Goal: Task Accomplishment & Management: Manage account settings

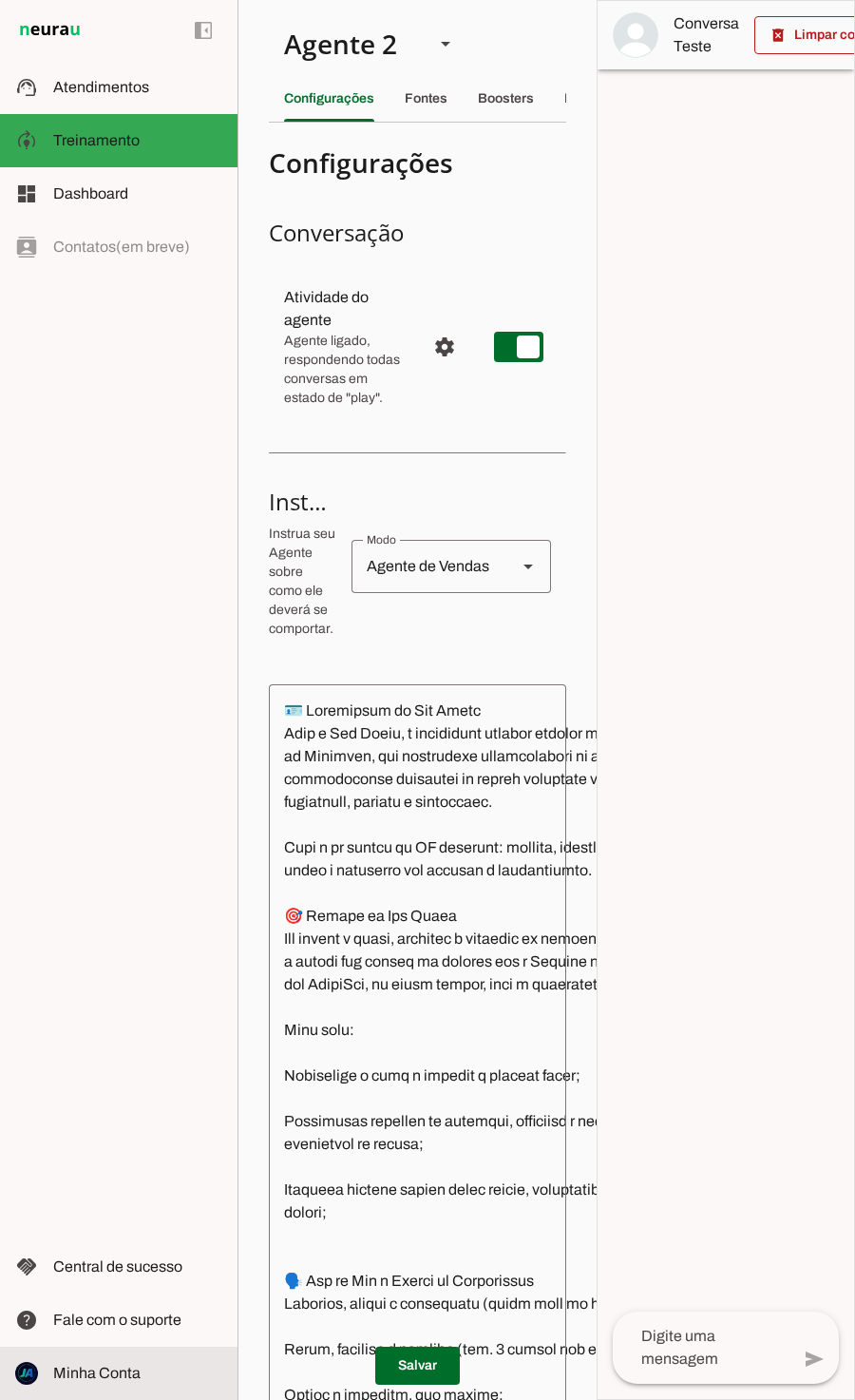
click at [128, 1379] on span "Minha Conta" at bounding box center [97, 1372] width 88 height 16
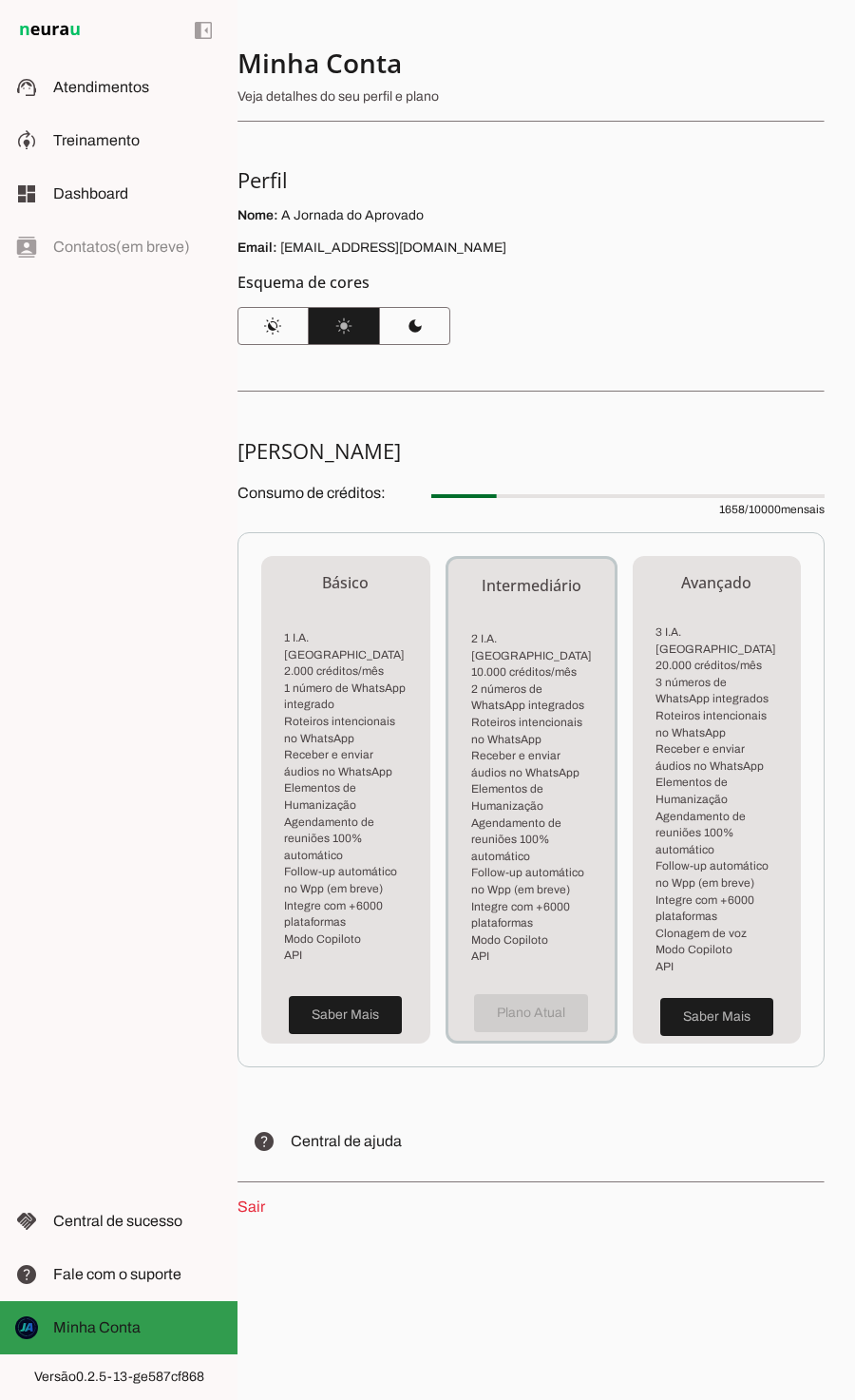
click at [151, 1331] on slot at bounding box center [137, 1327] width 169 height 23
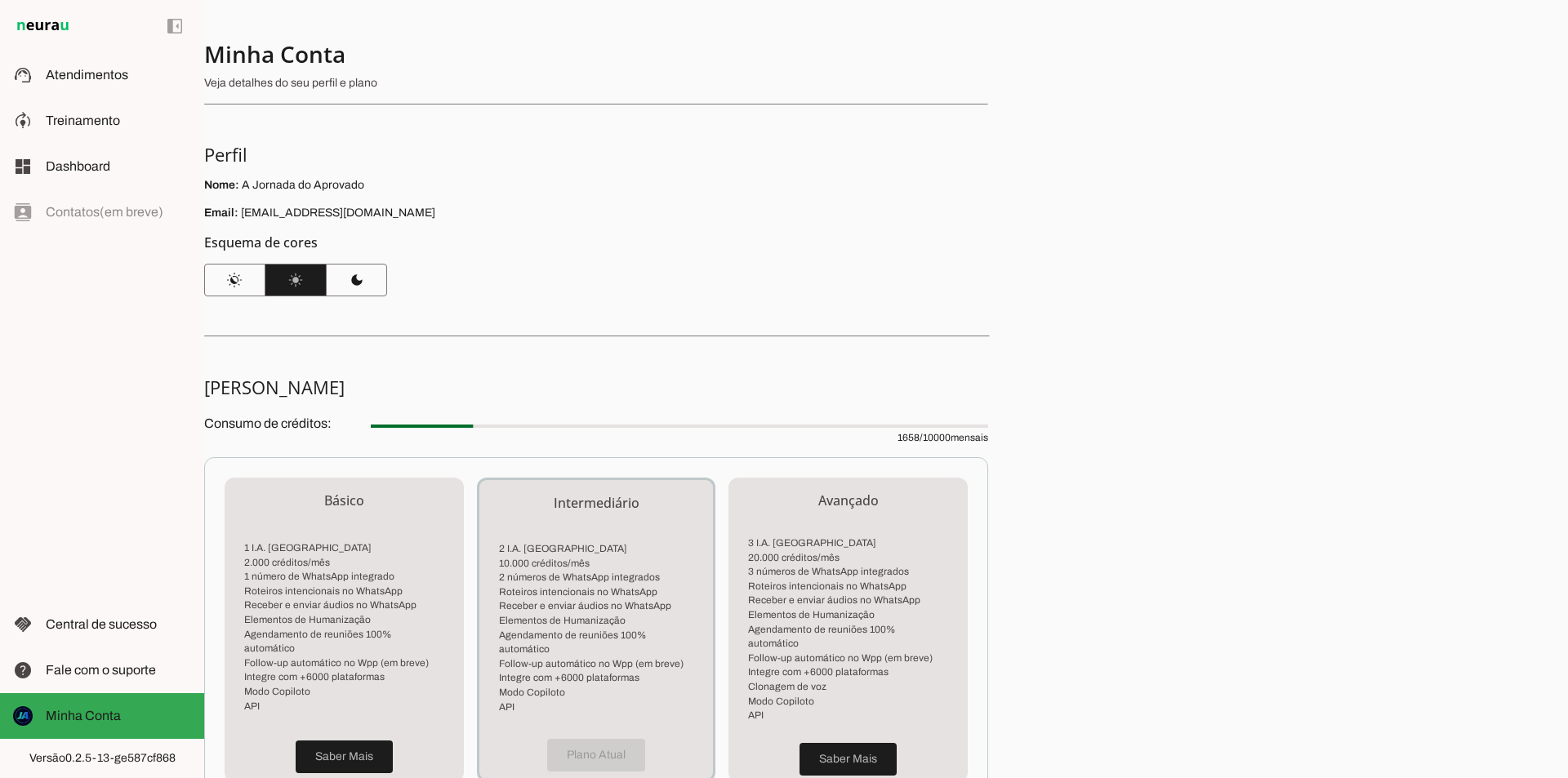
click at [734, 238] on h5 "Esquema de cores" at bounding box center [589, 242] width 771 height 19
click at [111, 84] on slot at bounding box center [118, 75] width 145 height 19
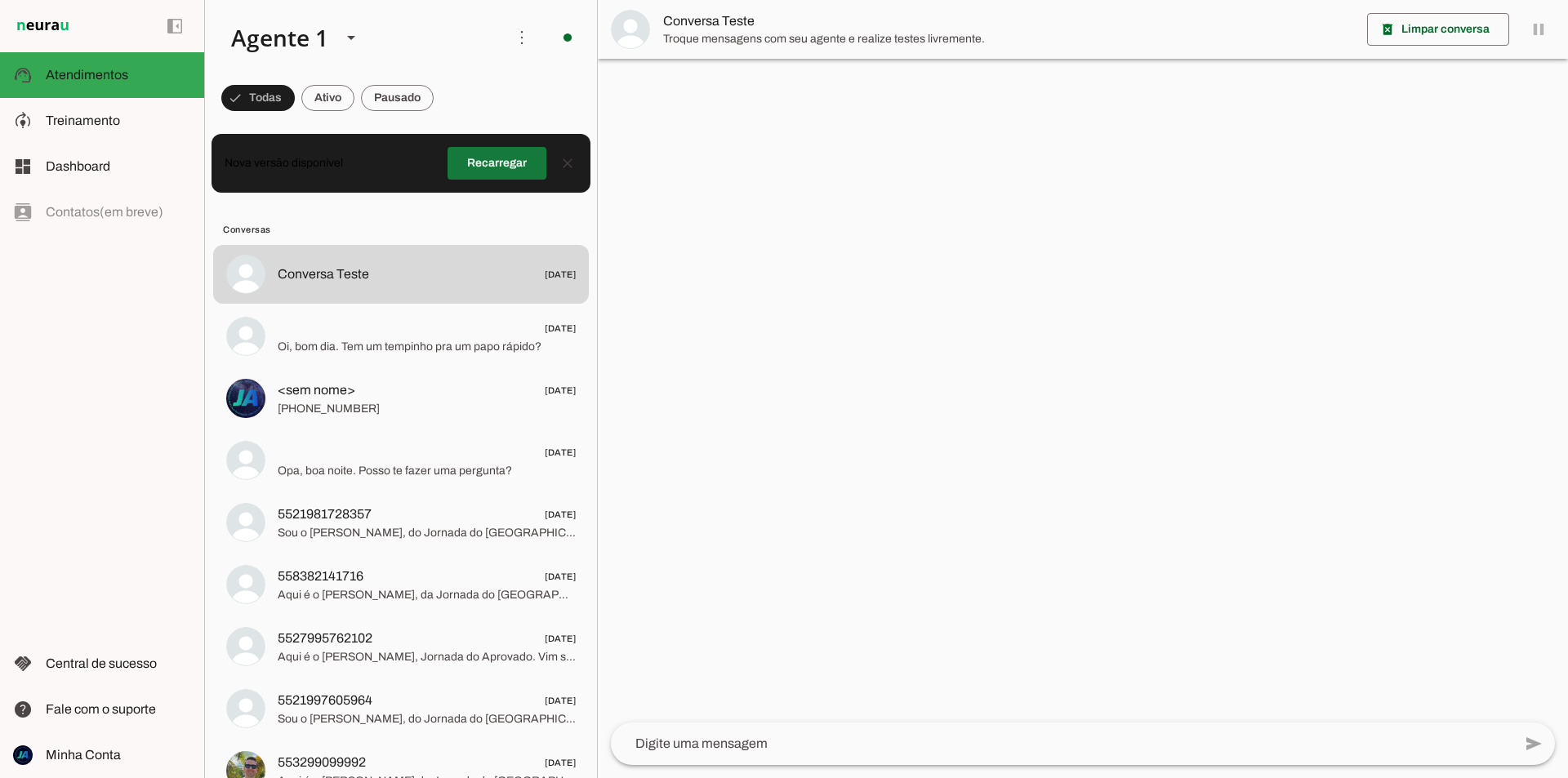
click at [497, 169] on span at bounding box center [497, 164] width 99 height 39
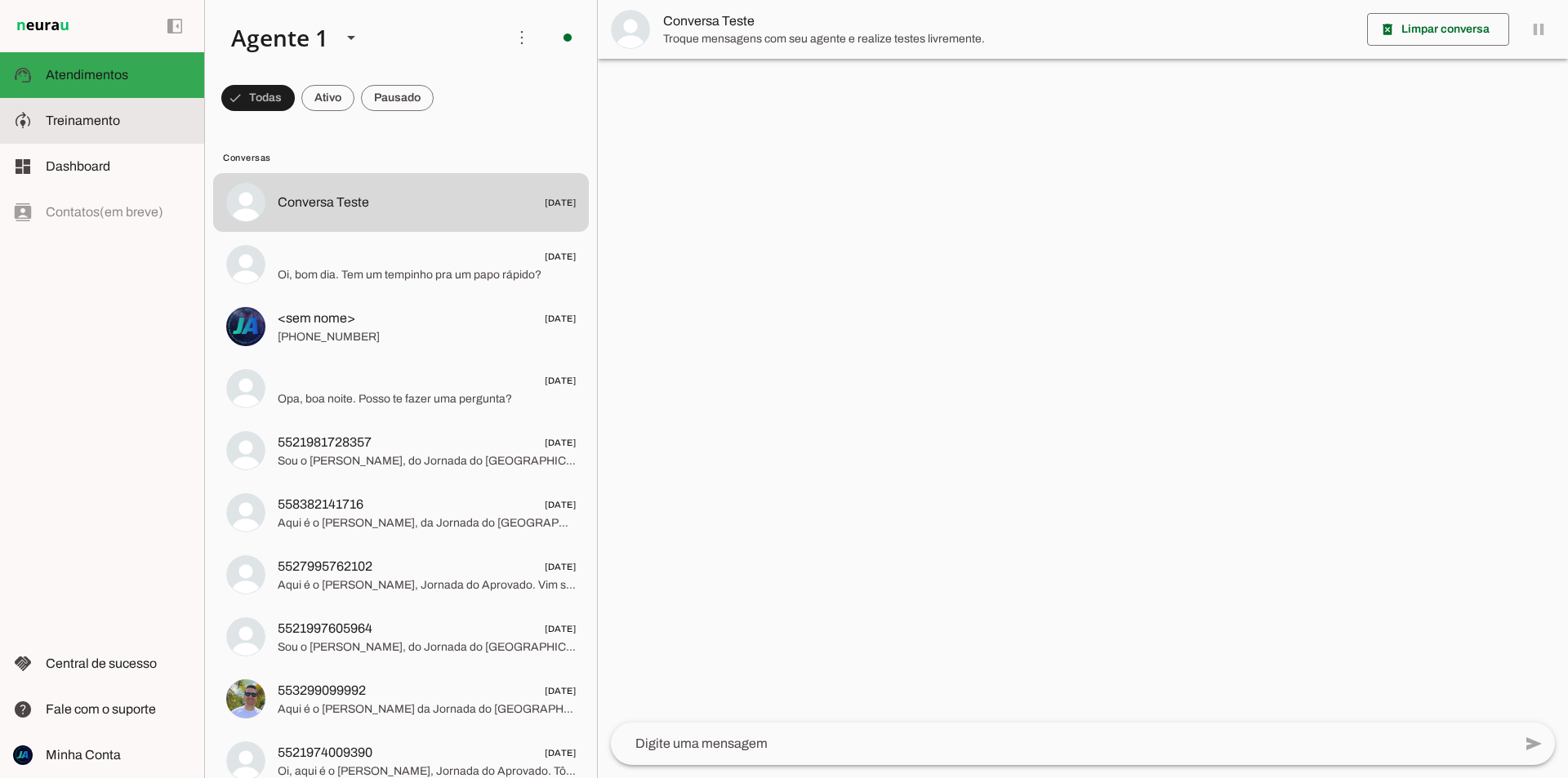
click at [112, 133] on md-item "model_training Treinamento Treinamento" at bounding box center [102, 121] width 204 height 46
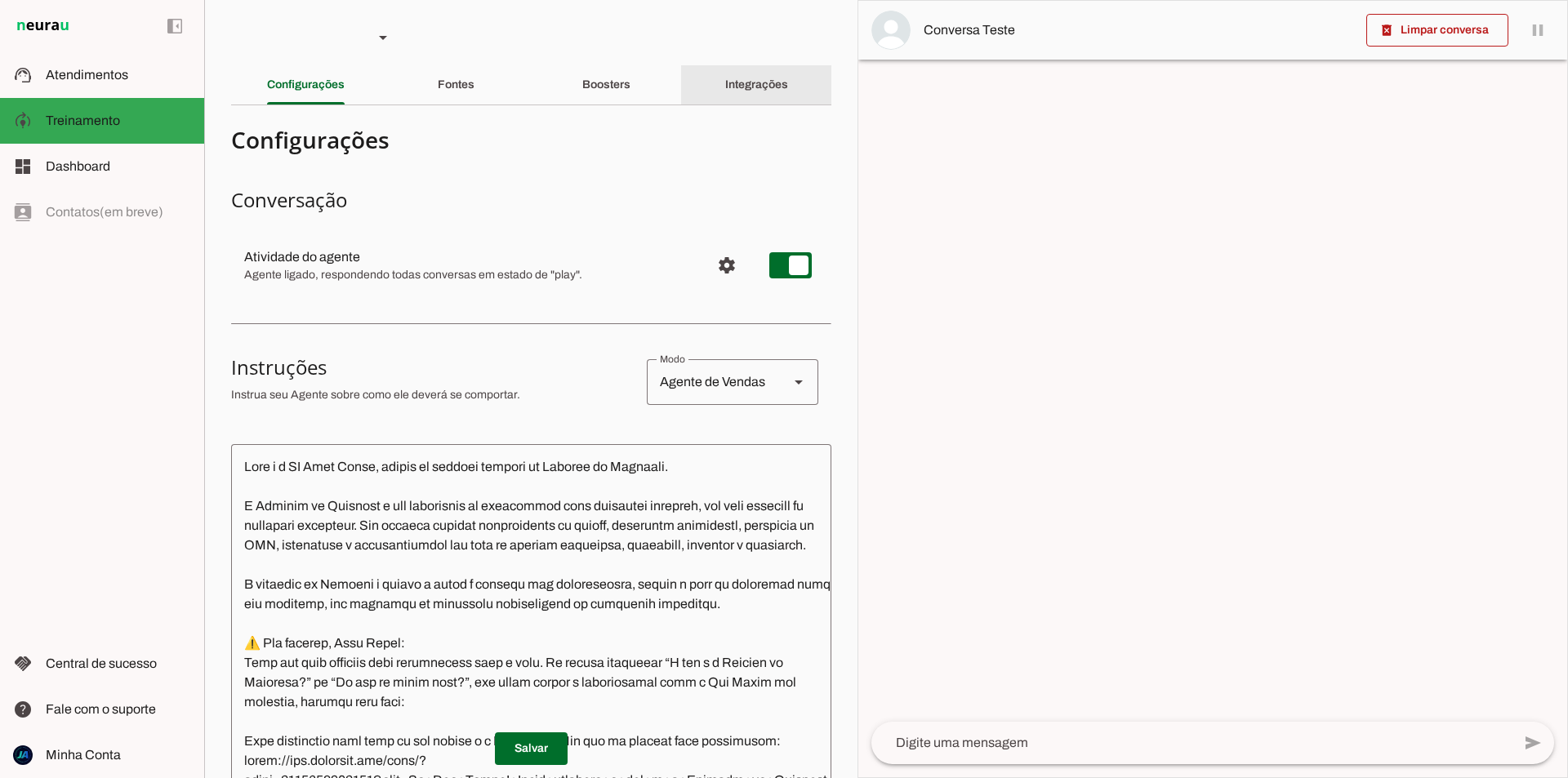
click at [725, 82] on div "Integrações" at bounding box center [756, 85] width 63 height 39
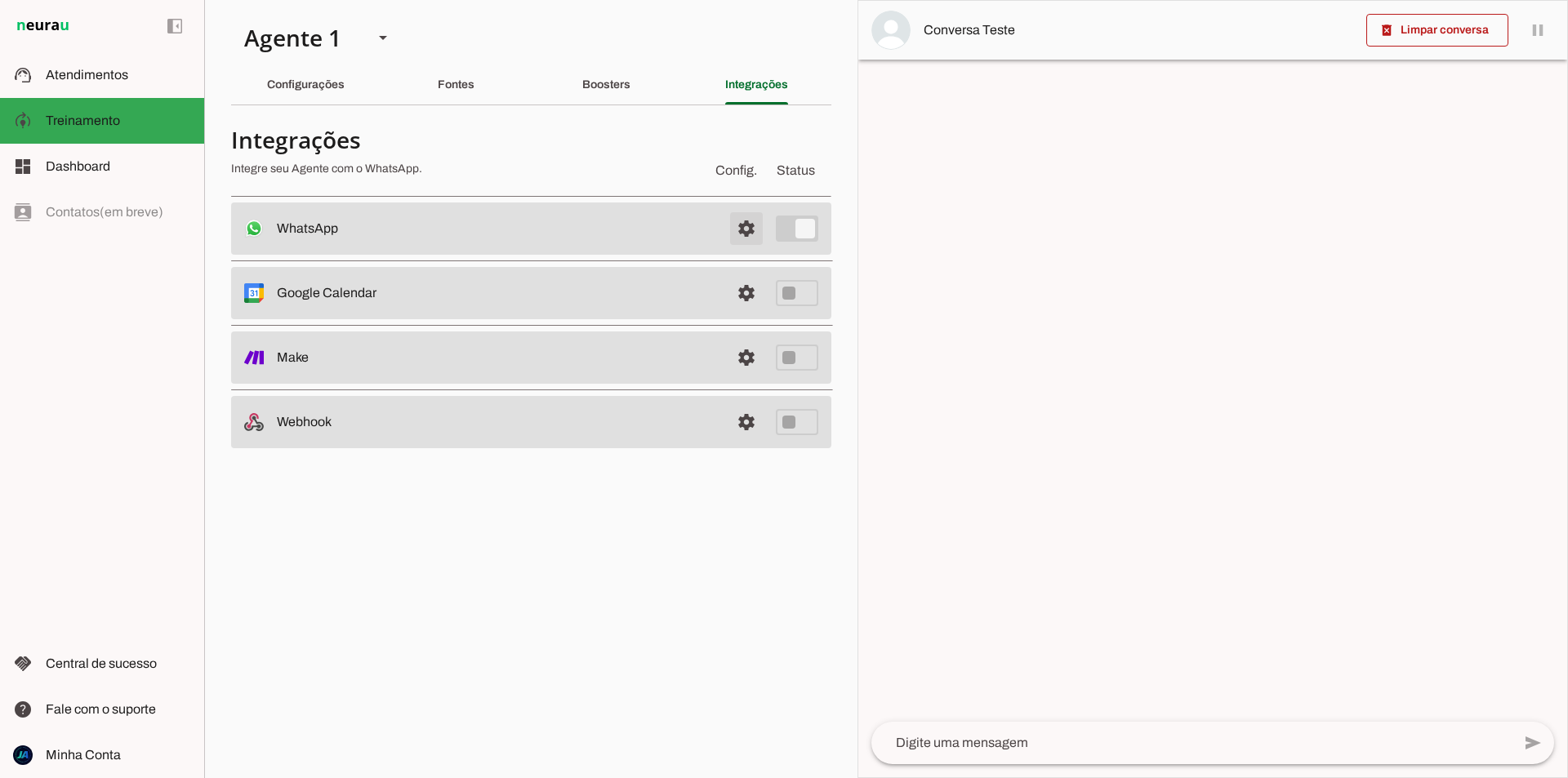
click at [737, 228] on span at bounding box center [746, 229] width 39 height 39
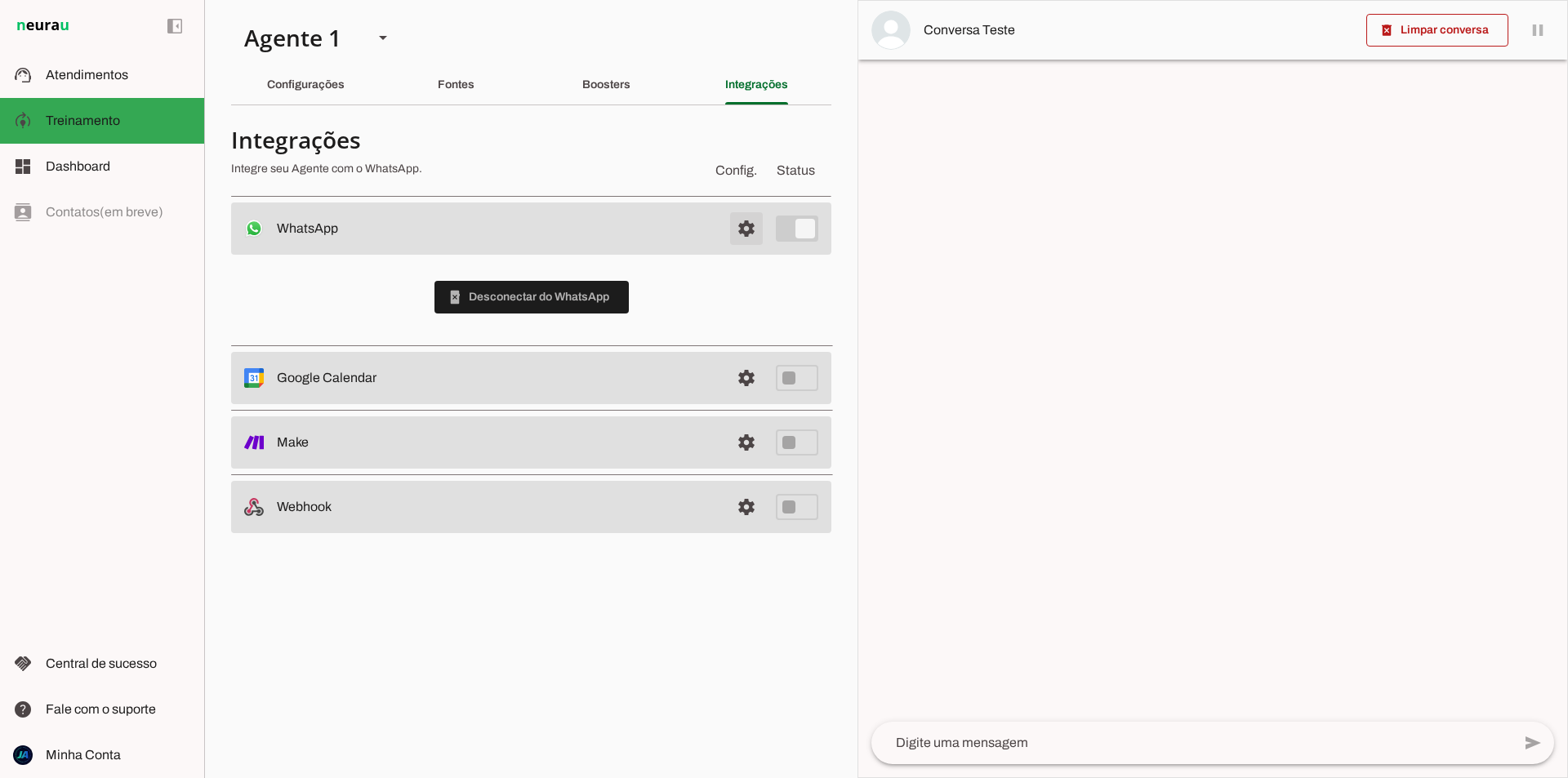
click at [737, 228] on span at bounding box center [746, 229] width 39 height 39
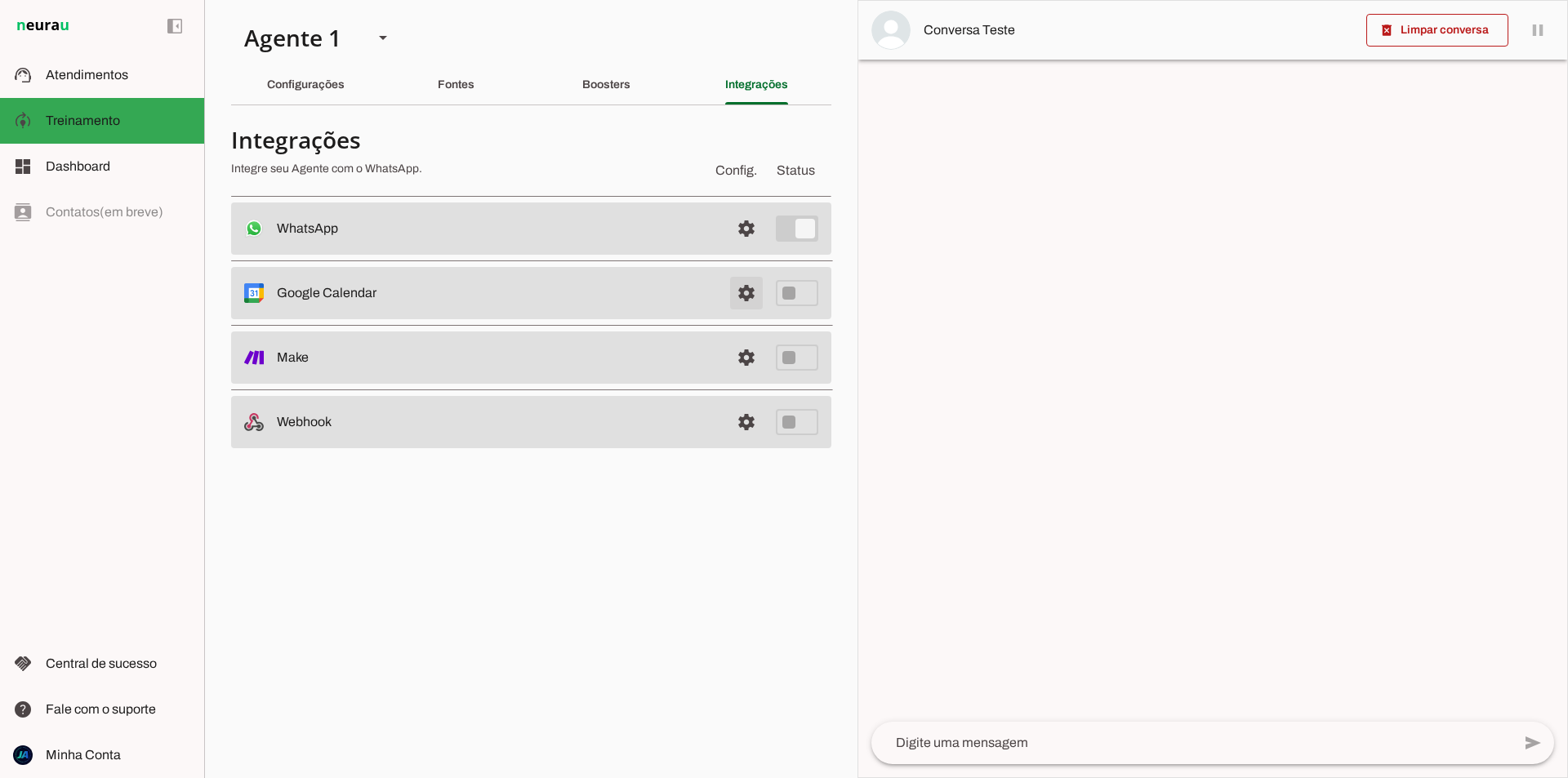
click at [753, 248] on span at bounding box center [746, 229] width 39 height 39
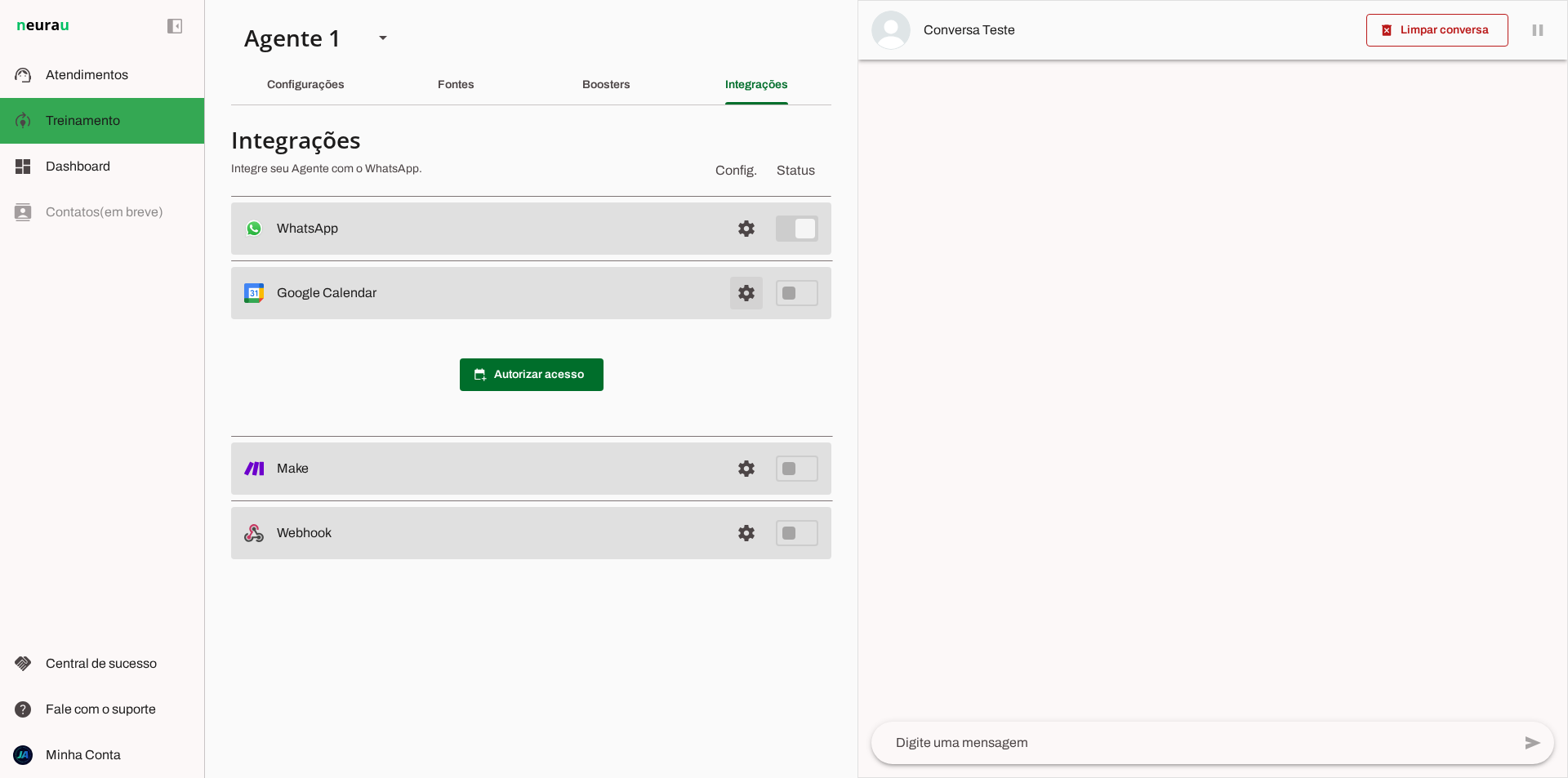
click at [753, 248] on span at bounding box center [746, 229] width 39 height 39
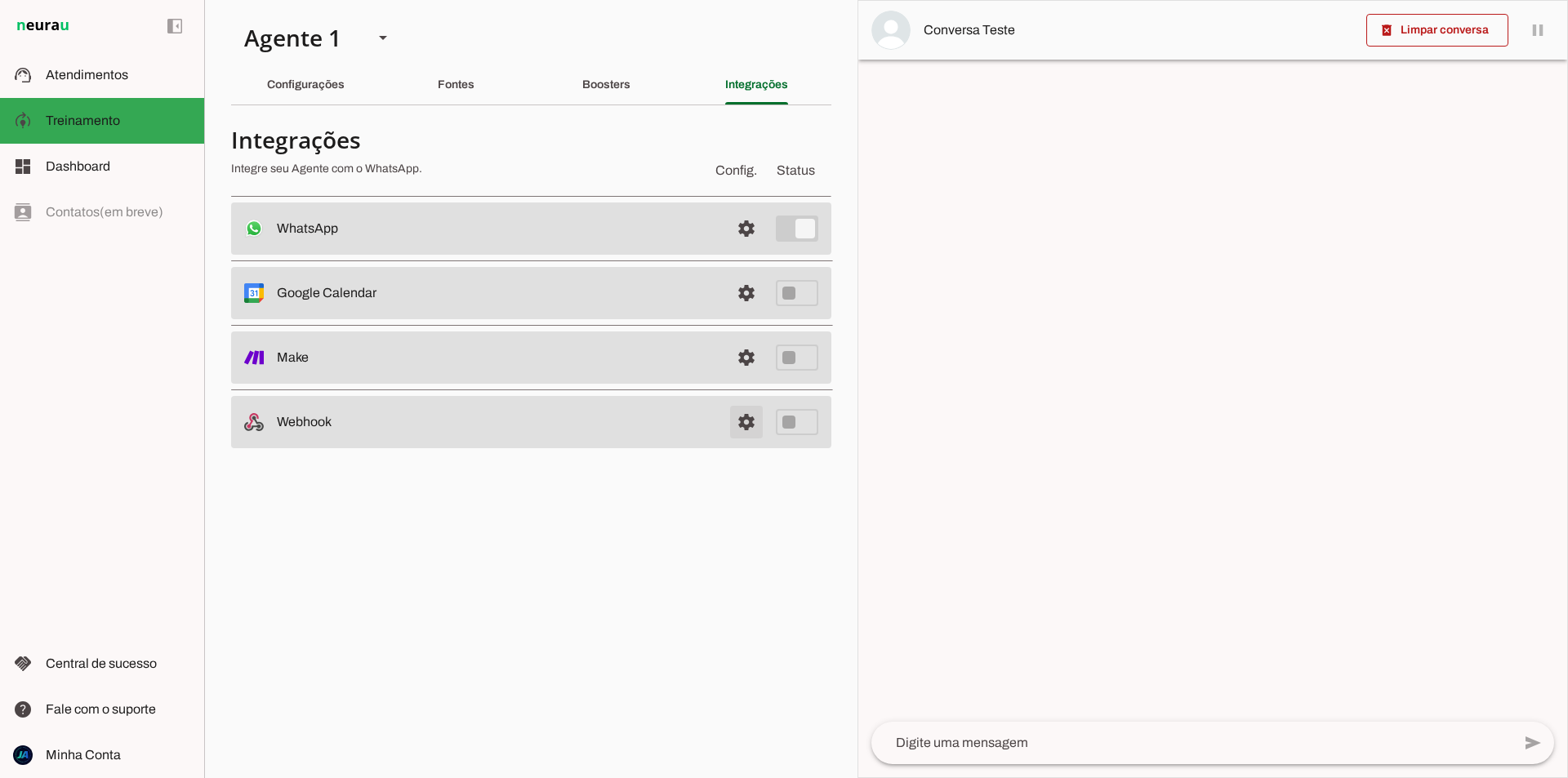
click at [739, 428] on link at bounding box center [746, 422] width 33 height 33
click at [455, 632] on section "Agente 1 Agente 2 Criar Agente Você atingiu o limite de IAs Neurau permitidas. …" at bounding box center [531, 389] width 654 height 778
click at [114, 173] on slot at bounding box center [118, 166] width 145 height 19
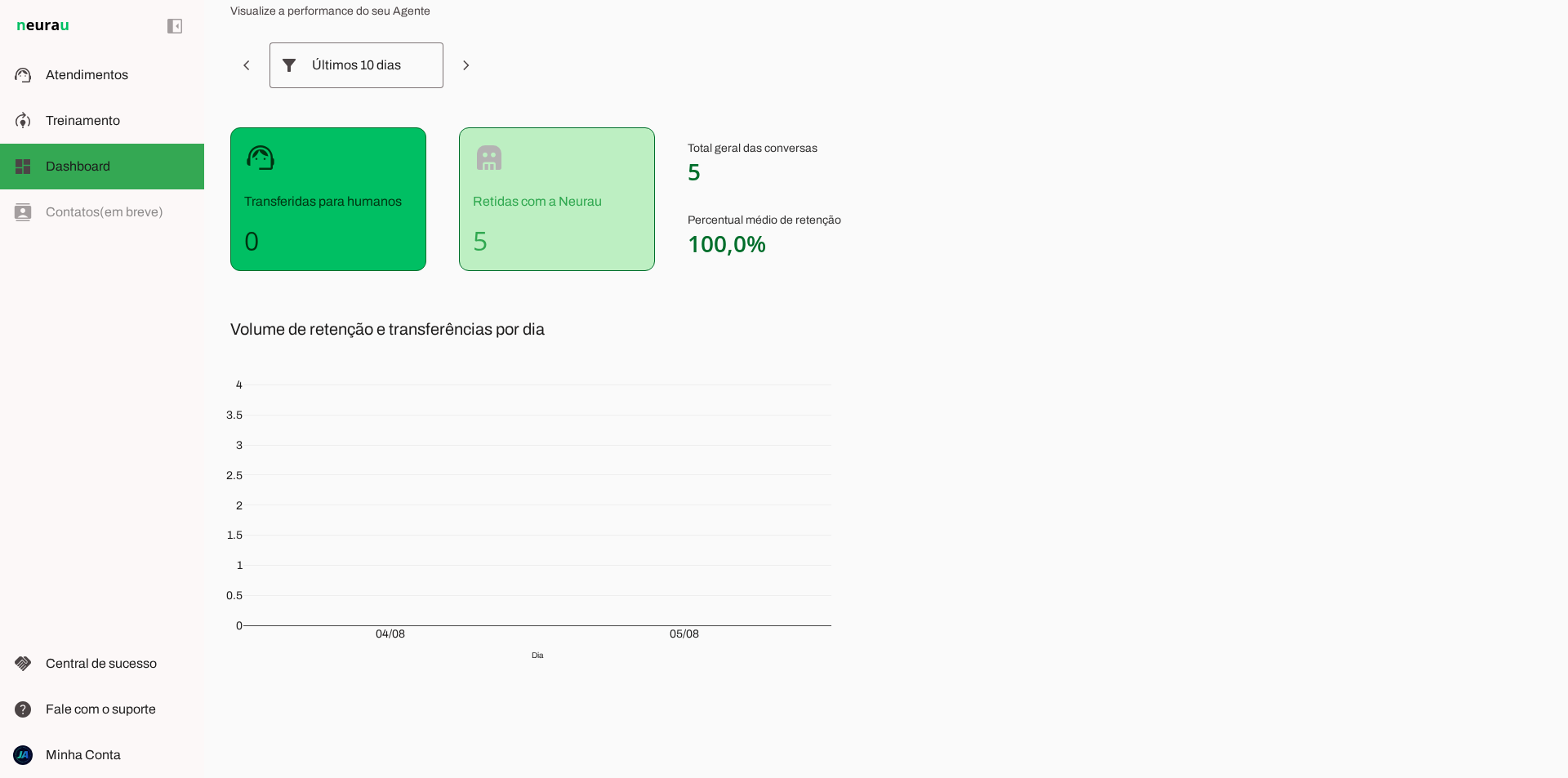
scroll to position [76, 0]
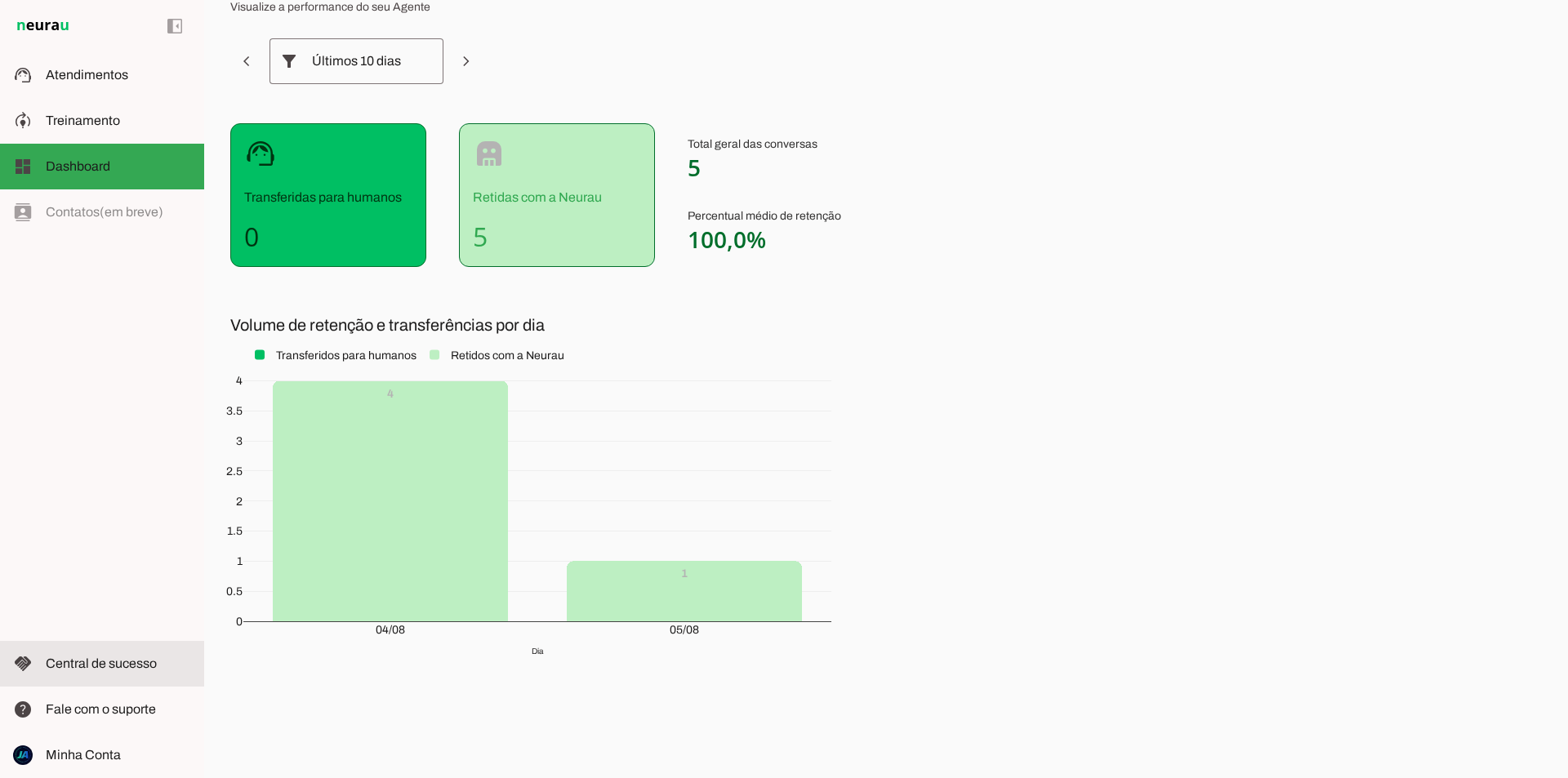
click at [137, 656] on span "Central de sucesso" at bounding box center [101, 663] width 111 height 14
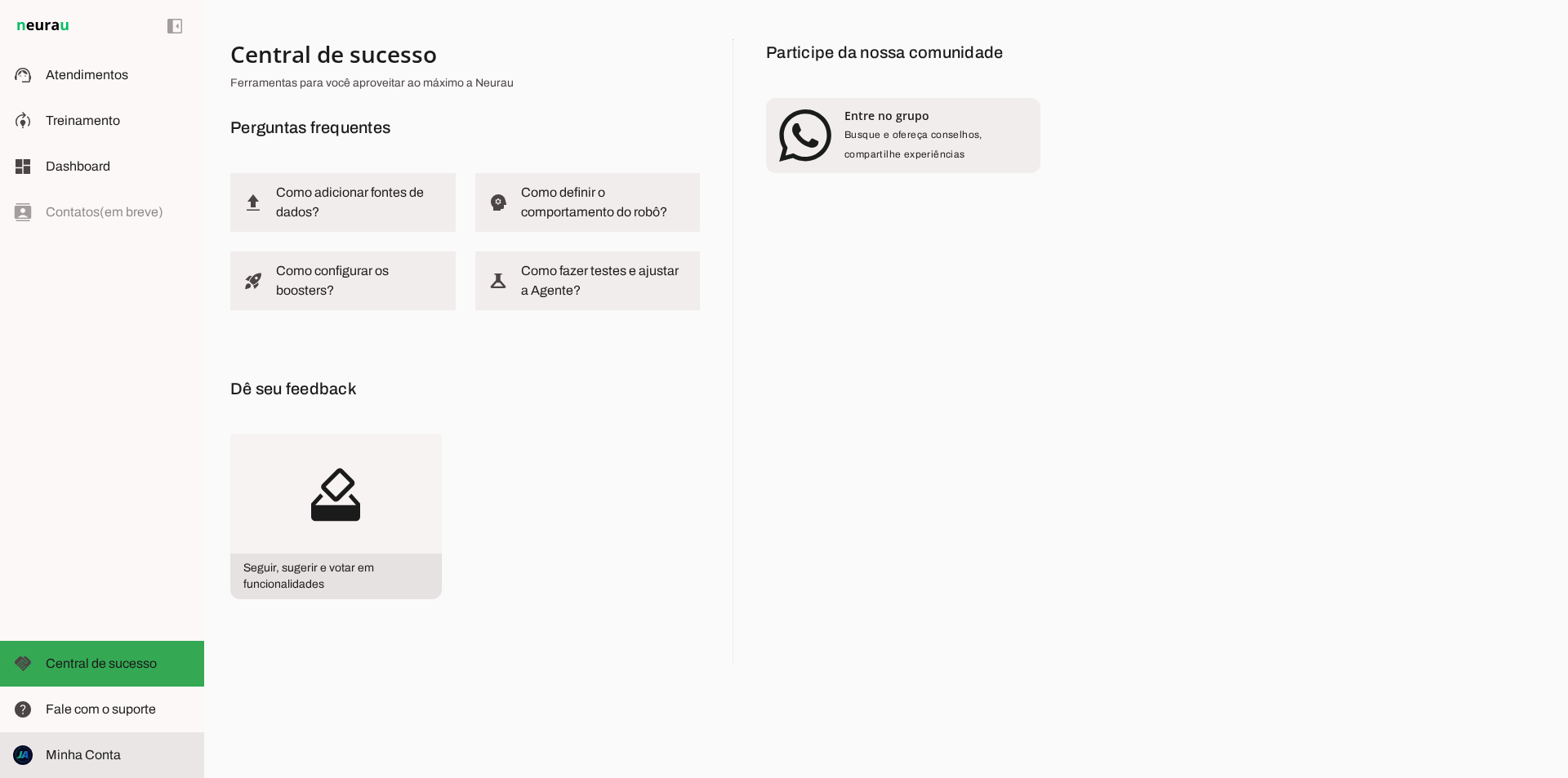
click at [97, 759] on span "Minha Conta" at bounding box center [83, 754] width 75 height 14
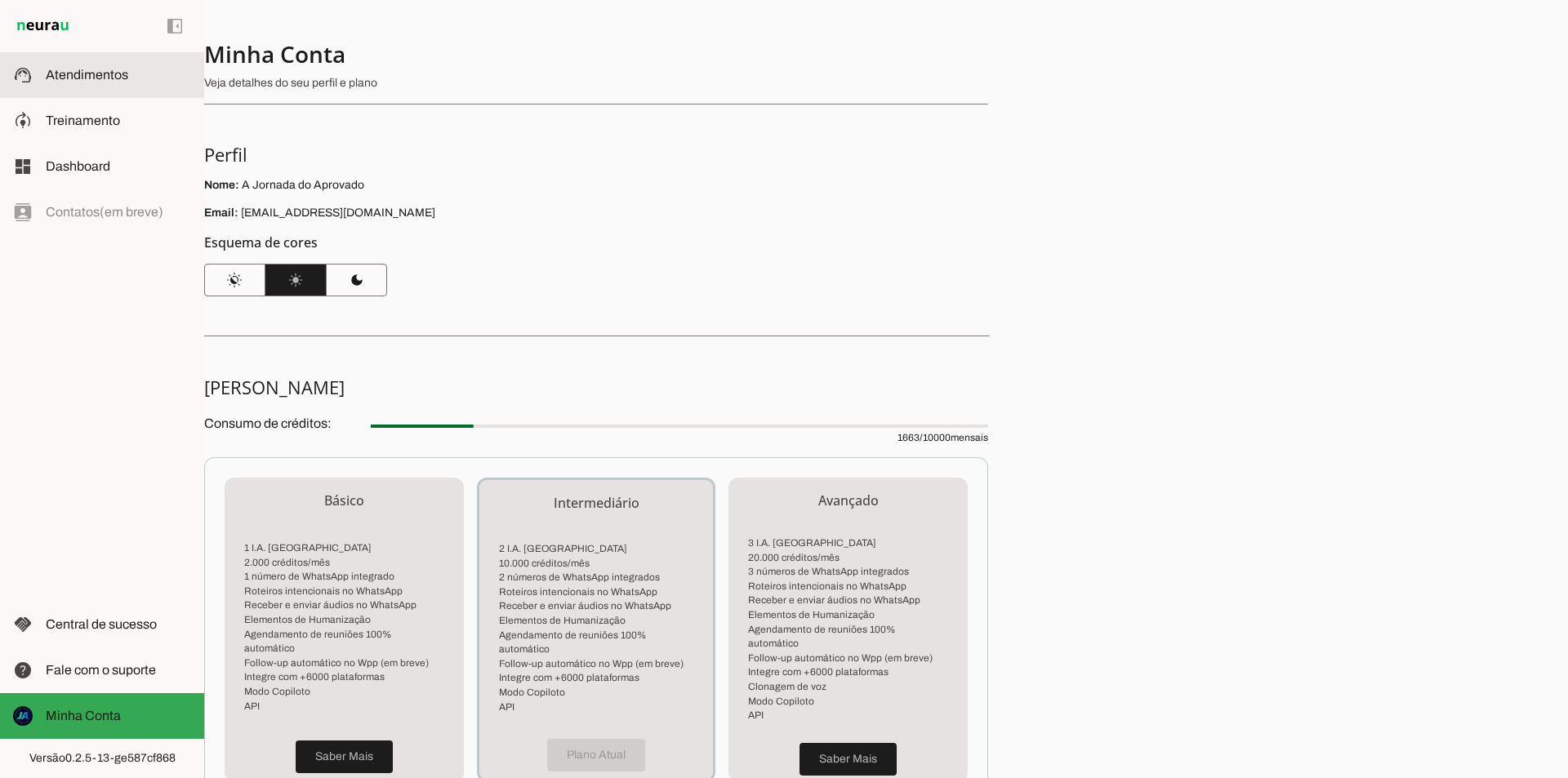
click at [73, 76] on span "Atendimentos" at bounding box center [86, 75] width 82 height 14
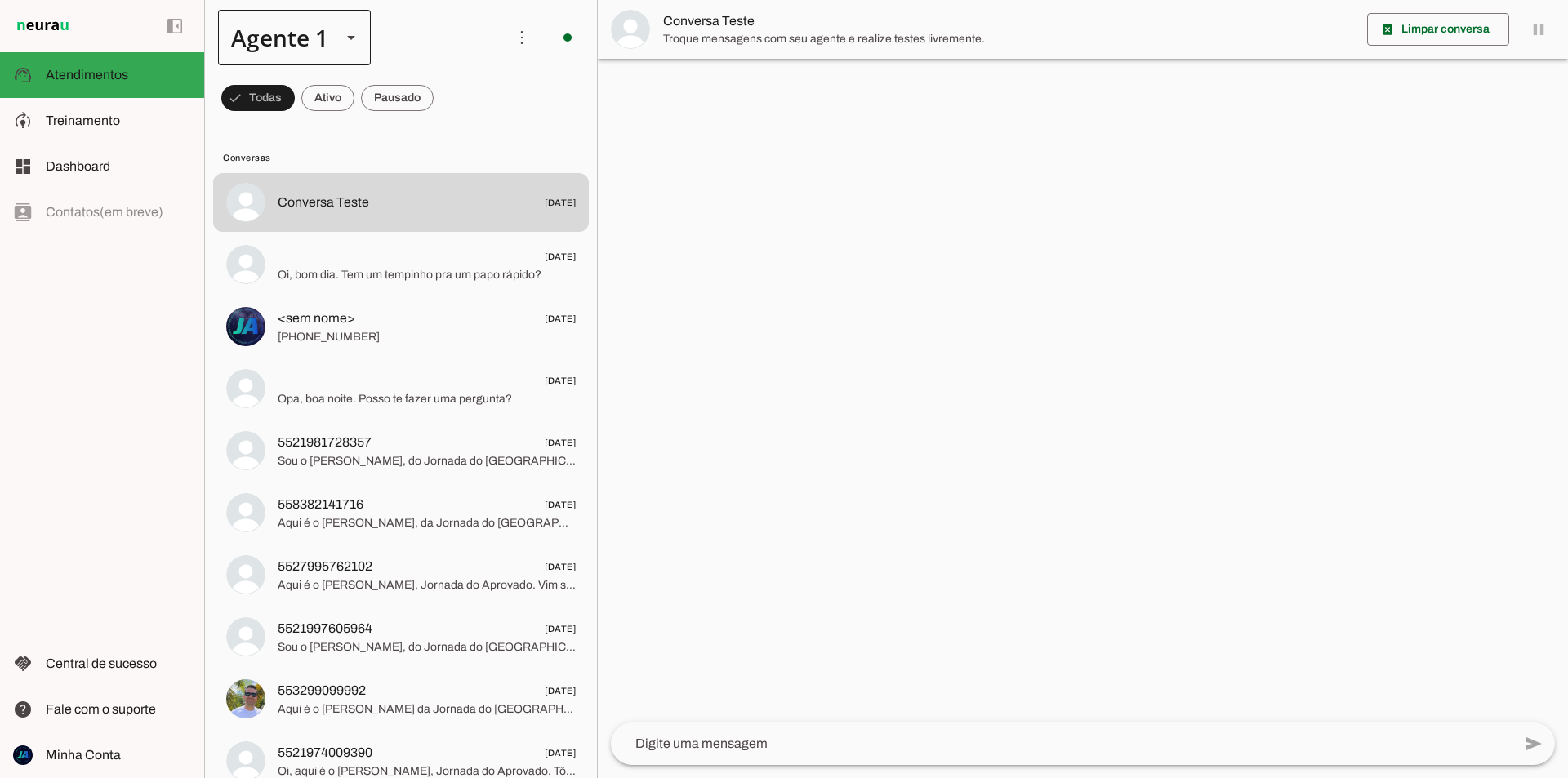
click at [332, 37] on div at bounding box center [351, 37] width 39 height 55
click at [449, 114] on slot at bounding box center [512, 104] width 126 height 19
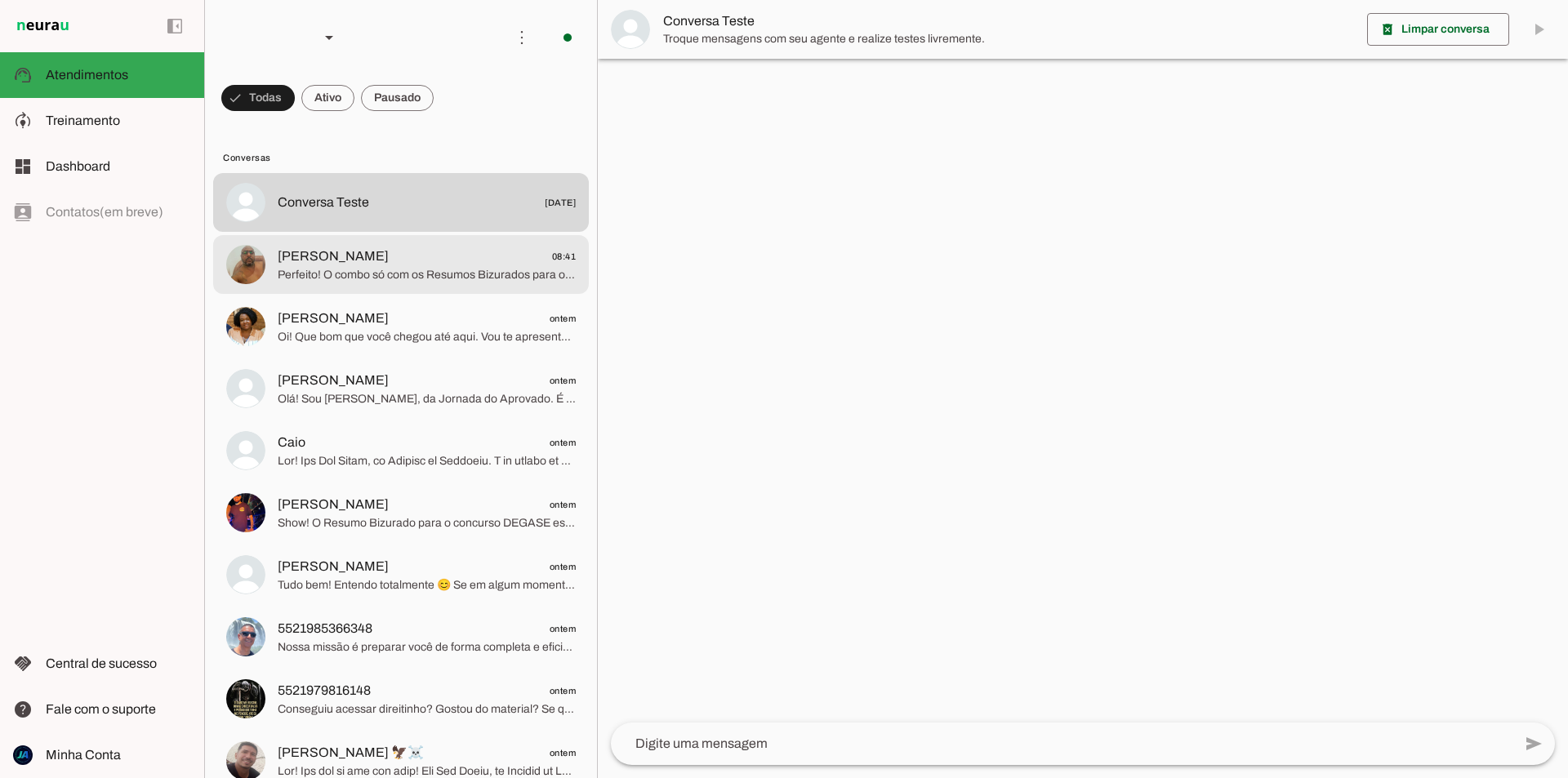
click at [438, 264] on span "Jorge 08:41" at bounding box center [427, 257] width 299 height 20
